Goal: Find specific page/section: Find specific page/section

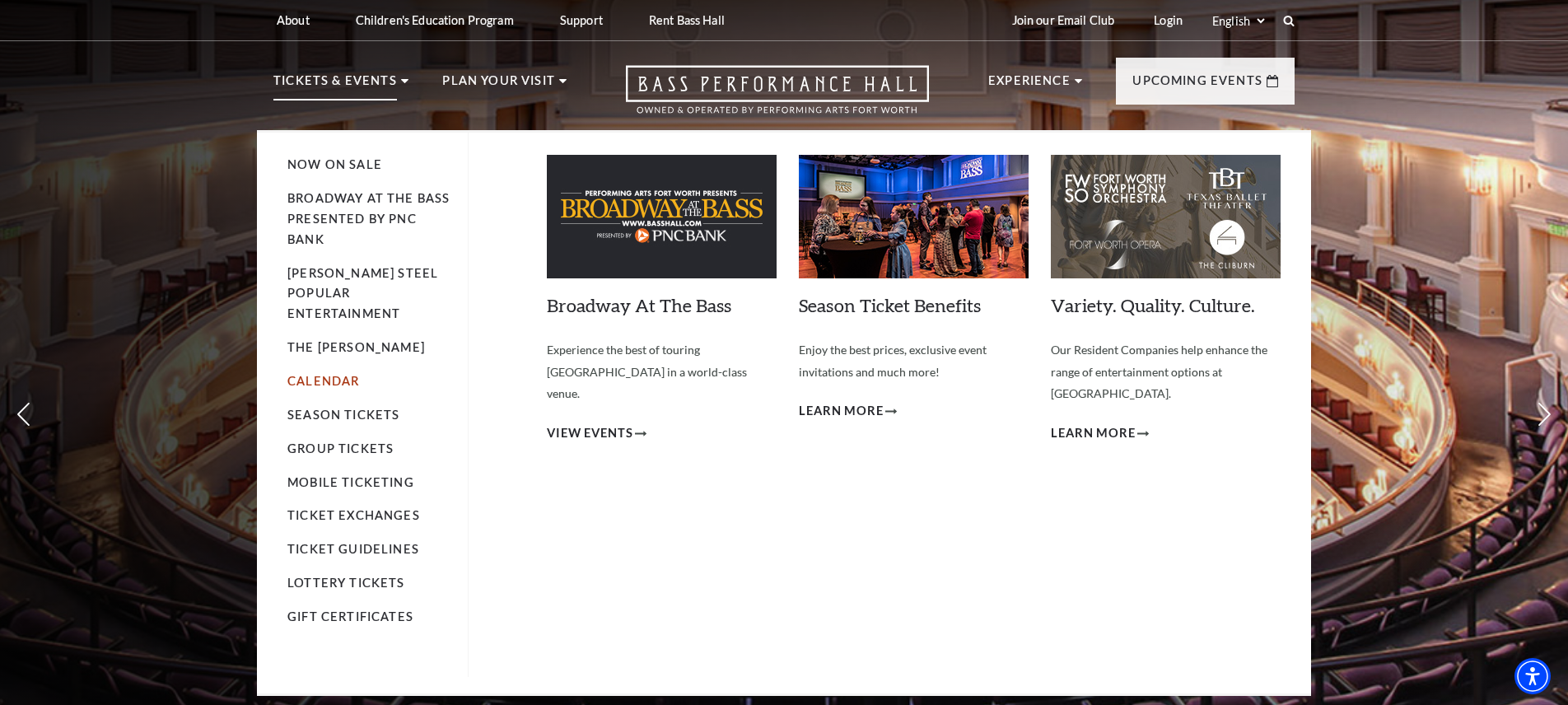
click at [335, 374] on link "Calendar" at bounding box center [323, 380] width 72 height 14
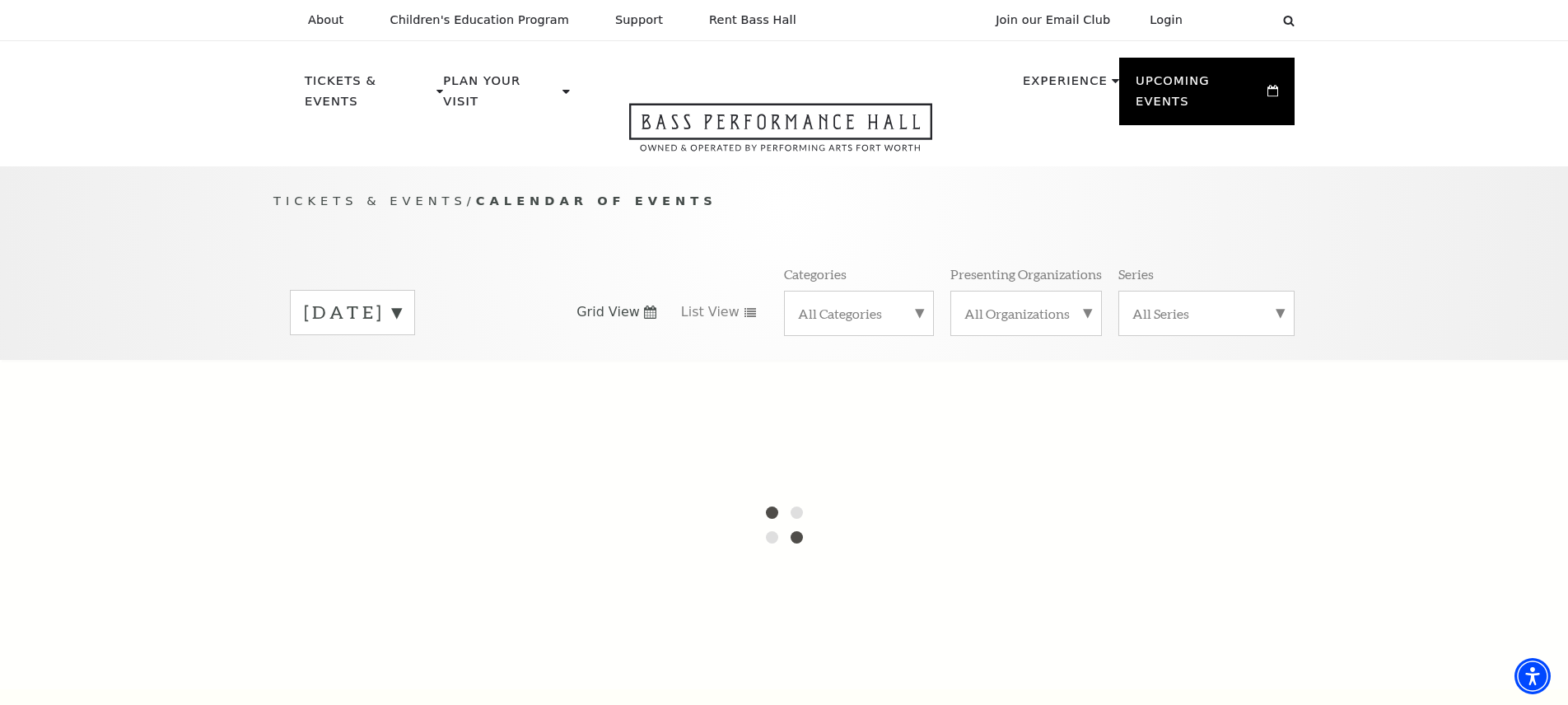
click at [401, 300] on label "[DATE]" at bounding box center [352, 313] width 97 height 25
click at [401, 329] on label "[DATE]" at bounding box center [352, 347] width 97 height 35
